Goal: Check status: Check status

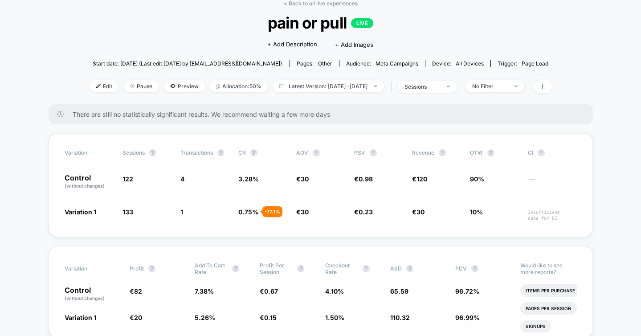
scroll to position [64, 0]
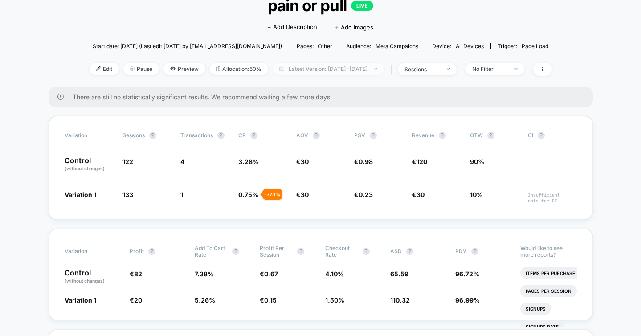
click at [292, 66] on span "Latest Version: [DATE] - [DATE]" at bounding box center [328, 69] width 111 height 12
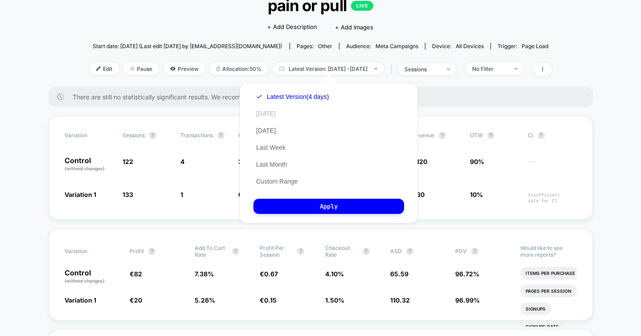
click at [268, 113] on button "[DATE]" at bounding box center [266, 114] width 25 height 8
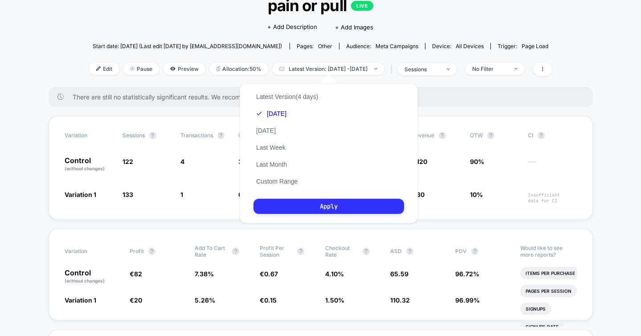
click at [308, 201] on button "Apply" at bounding box center [329, 206] width 151 height 15
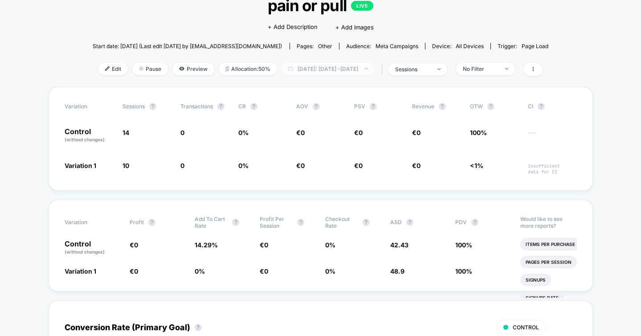
click at [326, 67] on span "[DATE]: [DATE] - [DATE]" at bounding box center [328, 69] width 93 height 12
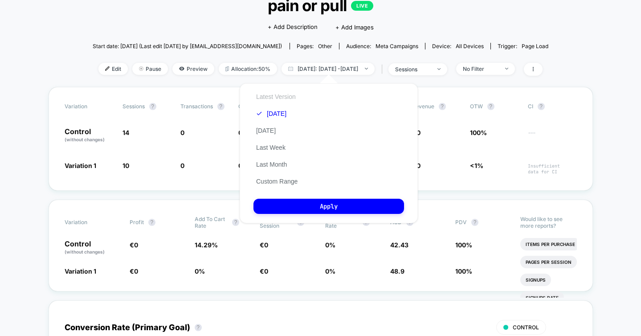
click at [279, 96] on button "Latest Version" at bounding box center [276, 97] width 45 height 8
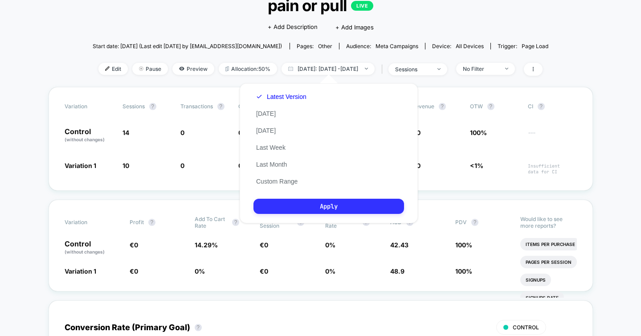
click at [313, 201] on button "Apply" at bounding box center [329, 206] width 151 height 15
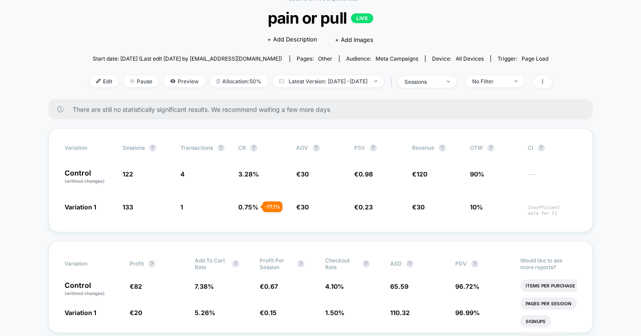
scroll to position [52, 0]
